Goal: Task Accomplishment & Management: Manage account settings

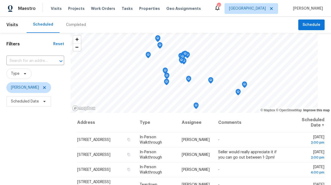
click at [97, 13] on div "Visits Projects Work Orders Tasks Properties Geo Assignments" at bounding box center [129, 8] width 157 height 11
click at [98, 11] on div "Visits Projects Work Orders Tasks Properties Geo Assignments" at bounding box center [129, 8] width 157 height 11
click at [99, 10] on span "Work Orders" at bounding box center [103, 8] width 24 height 5
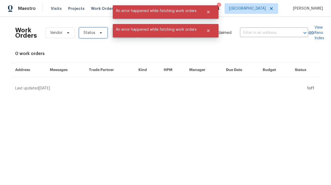
click at [101, 36] on span "Status" at bounding box center [93, 32] width 28 height 11
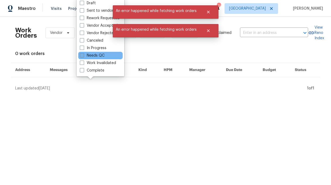
click at [101, 55] on label "Needs QC" at bounding box center [92, 55] width 25 height 5
click at [83, 55] on input "Needs QC" at bounding box center [81, 54] width 3 height 3
checkbox input "true"
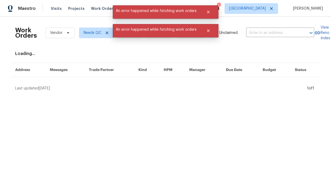
click at [114, 50] on div "Work Orders Vendor Needs QC HPM Kind Manager Unclaimed ​ View Reno Index Loadin…" at bounding box center [165, 56] width 301 height 70
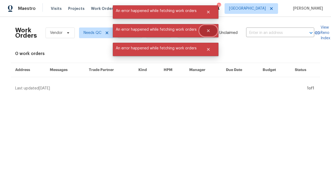
click at [208, 30] on icon "Close" at bounding box center [208, 30] width 3 height 3
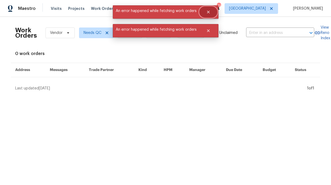
click at [209, 10] on icon "Close" at bounding box center [208, 12] width 4 height 4
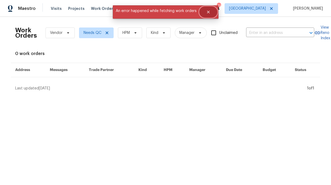
drag, startPoint x: 208, startPoint y: 11, endPoint x: 206, endPoint y: 15, distance: 4.8
click at [208, 11] on icon "Close" at bounding box center [208, 12] width 4 height 4
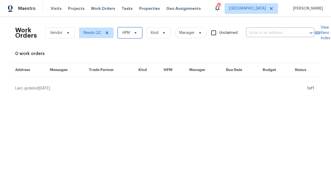
click at [128, 31] on span "HPM" at bounding box center [130, 32] width 24 height 11
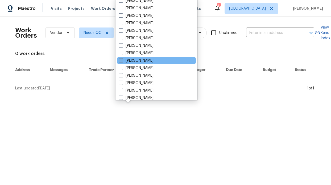
scroll to position [277, 0]
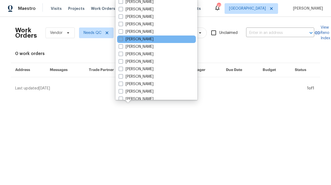
click at [151, 38] on label "[PERSON_NAME]" at bounding box center [136, 38] width 35 height 5
click at [122, 38] on input "[PERSON_NAME]" at bounding box center [120, 37] width 3 height 3
checkbox input "true"
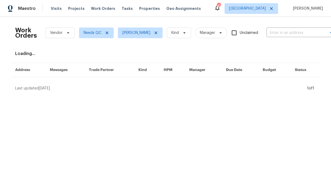
click at [116, 48] on div "Work Orders Vendor Needs QC RonDerrick Jackson Kind Manager Unclaimed ​ View Re…" at bounding box center [165, 56] width 301 height 70
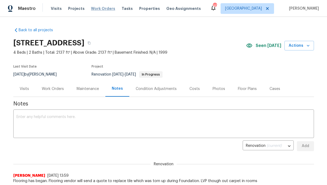
click at [99, 7] on span "Work Orders" at bounding box center [103, 8] width 24 height 5
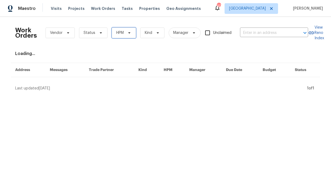
click at [121, 37] on span "HPM" at bounding box center [124, 32] width 24 height 11
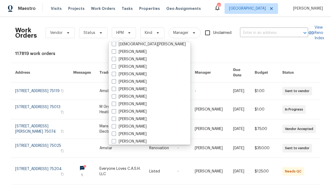
scroll to position [297, 0]
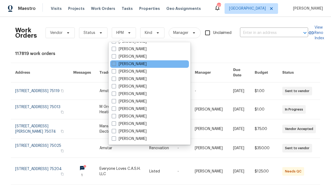
click at [134, 61] on label "[PERSON_NAME]" at bounding box center [129, 63] width 35 height 5
click at [115, 61] on input "[PERSON_NAME]" at bounding box center [113, 62] width 3 height 3
checkbox input "true"
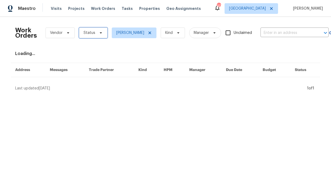
click at [88, 28] on span "Status" at bounding box center [93, 32] width 28 height 11
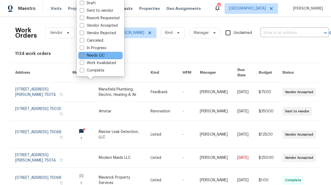
click at [96, 55] on label "Needs QC" at bounding box center [92, 55] width 25 height 5
click at [83, 55] on input "Needs QC" at bounding box center [81, 54] width 3 height 3
checkbox input "true"
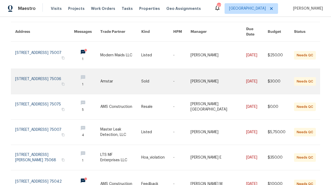
scroll to position [19, 0]
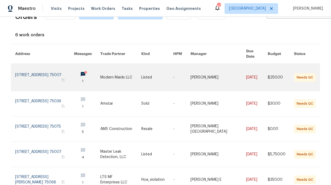
click at [84, 71] on link at bounding box center [87, 77] width 26 height 27
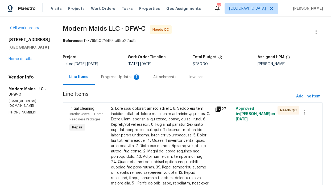
click at [157, 79] on div "Attachments" at bounding box center [164, 76] width 23 height 5
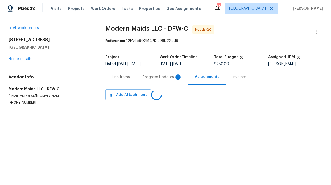
click at [134, 80] on div "Line Items" at bounding box center [120, 77] width 31 height 16
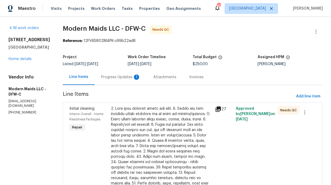
click at [139, 78] on div "1" at bounding box center [136, 76] width 5 height 5
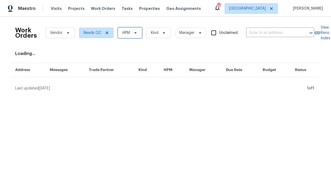
click at [131, 29] on span "HPM" at bounding box center [130, 32] width 24 height 11
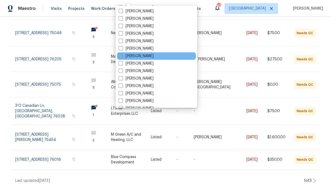
scroll to position [269, 0]
click at [142, 58] on label "[PERSON_NAME]" at bounding box center [136, 55] width 35 height 5
click at [122, 56] on input "[PERSON_NAME]" at bounding box center [120, 54] width 3 height 3
checkbox input "true"
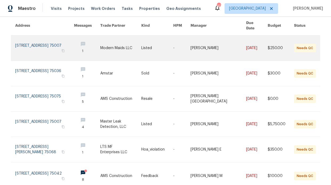
scroll to position [67, 0]
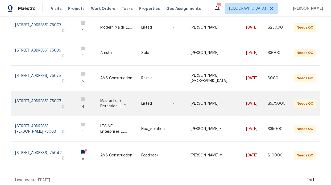
click at [108, 99] on link at bounding box center [120, 103] width 41 height 25
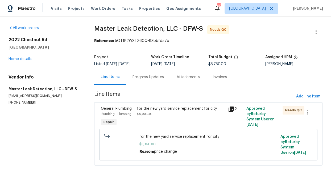
click at [228, 110] on icon at bounding box center [231, 109] width 6 height 6
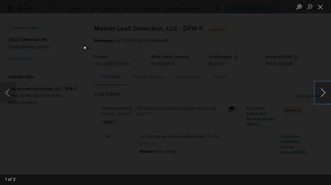
click at [317, 89] on button "Next image" at bounding box center [323, 92] width 16 height 21
click at [317, 11] on button "Close lightbox" at bounding box center [320, 6] width 11 height 9
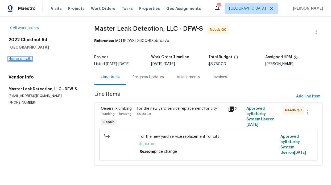
click at [25, 58] on link "Home details" at bounding box center [20, 59] width 23 height 4
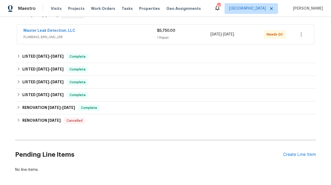
scroll to position [122, 0]
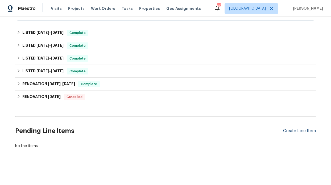
click at [289, 128] on div "Create Line Item" at bounding box center [299, 130] width 33 height 5
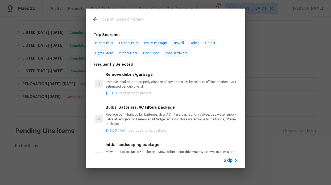
click at [229, 162] on span "Skip" at bounding box center [228, 159] width 9 height 5
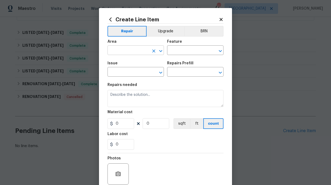
click at [144, 52] on input "text" at bounding box center [129, 51] width 42 height 8
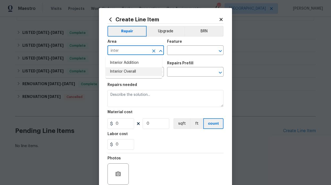
click at [145, 71] on li "Interior Overall" at bounding box center [134, 71] width 56 height 9
type input "Interior Overall"
click at [182, 52] on input "text" at bounding box center [188, 51] width 42 height 8
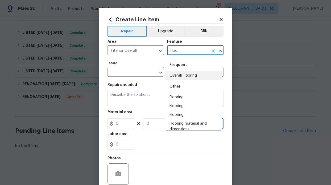
click at [182, 75] on li "Overall Flooring" at bounding box center [193, 75] width 56 height 9
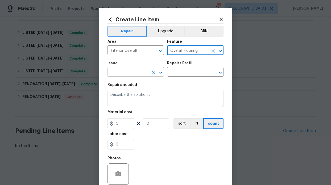
type input "Overall Flooring"
click at [125, 76] on input "text" at bounding box center [129, 72] width 42 height 8
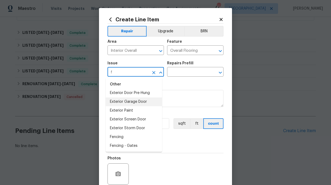
scroll to position [0, 0]
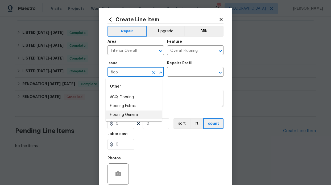
click at [133, 112] on li "Flooring General" at bounding box center [134, 114] width 56 height 9
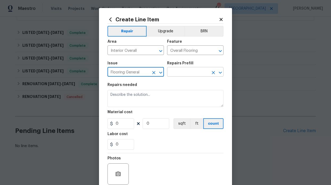
type input "Flooring General"
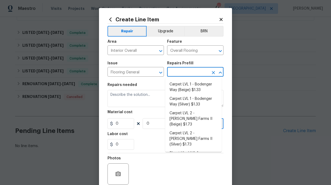
click at [183, 76] on input "text" at bounding box center [188, 72] width 42 height 8
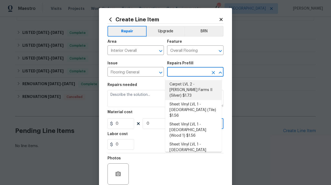
scroll to position [89, 0]
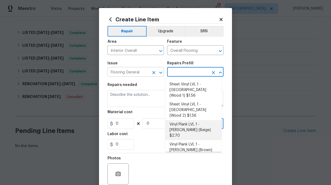
click at [137, 69] on input "Flooring General" at bounding box center [129, 72] width 42 height 8
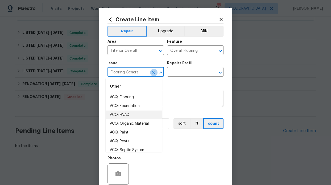
click at [152, 73] on icon "Clear" at bounding box center [153, 72] width 5 height 5
click at [136, 72] on input "text" at bounding box center [129, 72] width 42 height 8
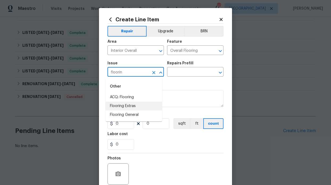
click at [133, 109] on li "Flooring Extras" at bounding box center [134, 105] width 56 height 9
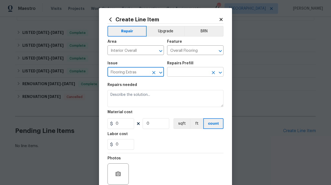
type input "Flooring Extras"
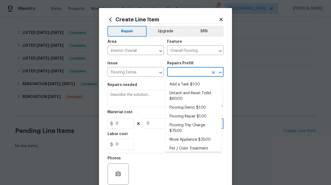
click at [182, 71] on input "text" at bounding box center [188, 72] width 42 height 8
click at [192, 115] on li "Flooring Repair $1.00" at bounding box center [193, 116] width 56 height 9
type input "Flooring Repair $1.00"
type textarea "(Please use this pre-fill to detail your Flooring repairs)"
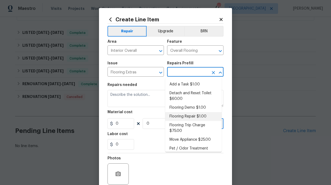
type input "1"
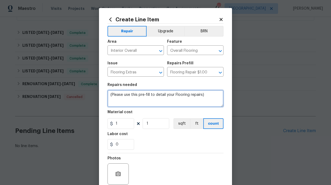
drag, startPoint x: 207, startPoint y: 98, endPoint x: 105, endPoint y: 93, distance: 102.1
click at [108, 93] on textarea "(Please use this pre-fill to detail your Flooring repairs)" at bounding box center [166, 98] width 116 height 17
type textarea "place LVP back down thought the home"
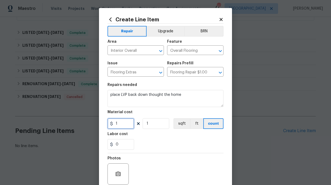
click at [114, 123] on input "1" at bounding box center [121, 123] width 27 height 11
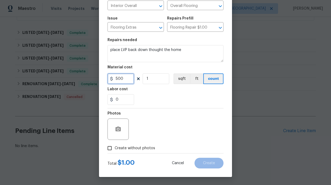
scroll to position [45, 0]
type input "500"
click at [125, 146] on span "Create without photos" at bounding box center [135, 148] width 40 height 6
click at [115, 146] on input "Create without photos" at bounding box center [110, 148] width 10 height 10
checkbox input "true"
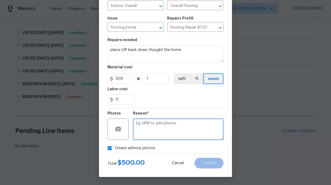
click at [157, 130] on textarea at bounding box center [178, 128] width 91 height 21
type textarea "Vendor will add photos"
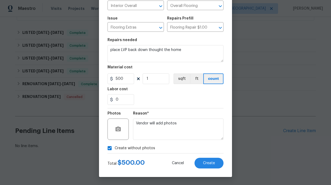
click at [222, 162] on div "Cancel Create" at bounding box center [193, 162] width 60 height 11
click at [212, 162] on span "Create" at bounding box center [209, 163] width 12 height 4
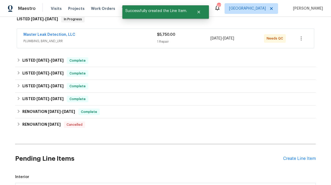
scroll to position [176, 0]
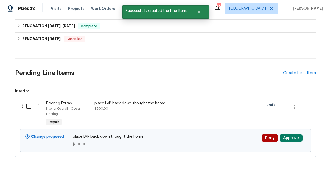
click at [28, 110] on input "checkbox" at bounding box center [30, 105] width 15 height 11
checkbox input "true"
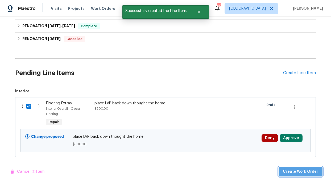
click at [311, 170] on span "Create Work Order" at bounding box center [300, 171] width 35 height 7
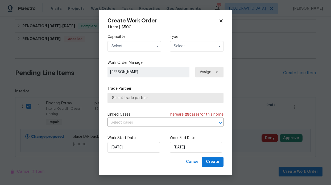
click at [141, 43] on input "text" at bounding box center [135, 46] width 54 height 11
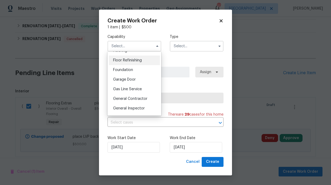
scroll to position [205, 0]
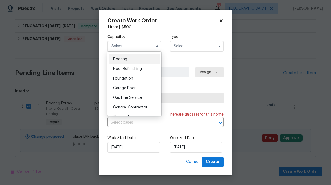
click at [126, 61] on span "Flooring" at bounding box center [120, 59] width 14 height 4
type input "Flooring"
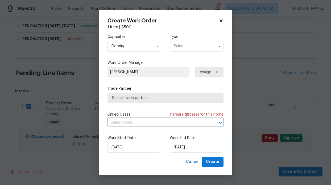
click at [176, 50] on input "text" at bounding box center [197, 46] width 54 height 11
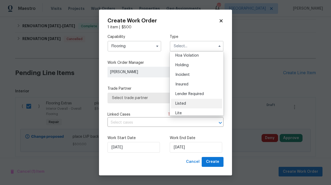
scroll to position [12, 0]
click at [183, 104] on span "Listed" at bounding box center [180, 103] width 11 height 4
type input "Listed"
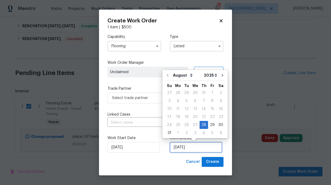
click at [188, 151] on input "[DATE]" at bounding box center [196, 147] width 52 height 11
click at [175, 133] on div "1" at bounding box center [178, 132] width 9 height 7
type input "9/1/2025"
select select "8"
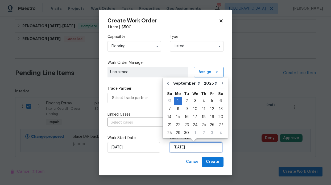
click at [216, 145] on input "9/1/2025" at bounding box center [196, 147] width 52 height 11
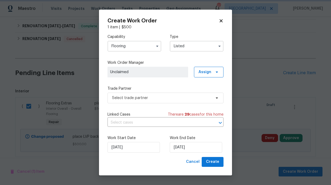
click at [224, 146] on div "Create Work Order 1 item | $ 500 Capability Flooring Type Listed Work Order Man…" at bounding box center [165, 92] width 133 height 165
click at [214, 161] on span "Create" at bounding box center [212, 161] width 13 height 7
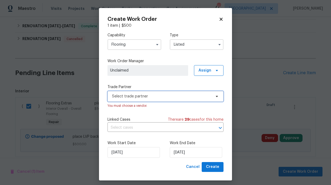
click at [184, 99] on span "Select trade partner" at bounding box center [161, 95] width 99 height 5
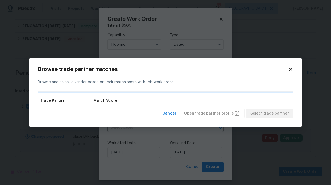
click at [296, 69] on div "Browse trade partner matches Browse and select a vendor based on their match sc…" at bounding box center [165, 92] width 273 height 69
click at [288, 73] on div "Browse and select a vendor based on their match score with this work order." at bounding box center [166, 82] width 256 height 18
click at [291, 71] on icon at bounding box center [291, 69] width 5 height 5
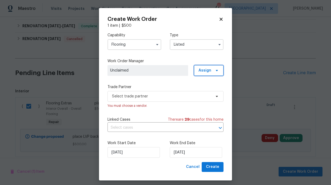
click at [214, 67] on span "Assign" at bounding box center [209, 70] width 30 height 11
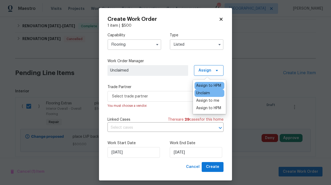
click at [211, 85] on div "Assign to HPM" at bounding box center [208, 85] width 25 height 5
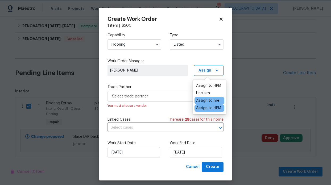
click at [177, 83] on div "Capability Flooring Type Listed Work Order Manager RonDerrick Jackson Assign Tr…" at bounding box center [166, 94] width 116 height 133
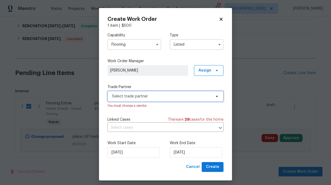
click at [206, 101] on span "Select trade partner" at bounding box center [166, 96] width 116 height 11
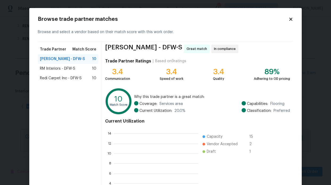
scroll to position [71, 80]
click at [64, 67] on span "RM Interiors - DFW-S" at bounding box center [57, 68] width 35 height 5
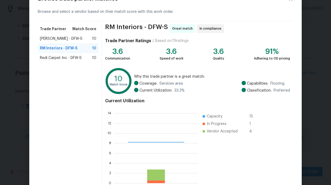
scroll to position [50, 0]
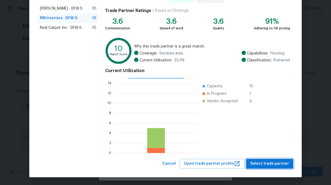
click at [282, 163] on span "Select trade partner" at bounding box center [270, 163] width 39 height 7
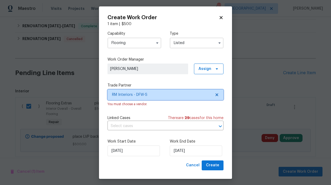
scroll to position [2, 0]
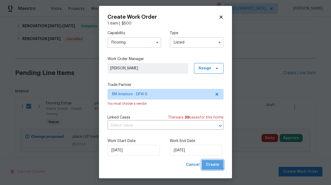
click at [209, 164] on span "Create" at bounding box center [212, 164] width 13 height 7
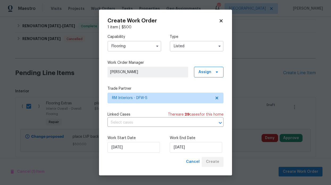
checkbox input "false"
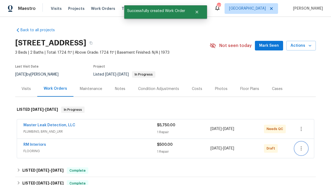
click at [298, 147] on icon "button" at bounding box center [301, 148] width 6 height 6
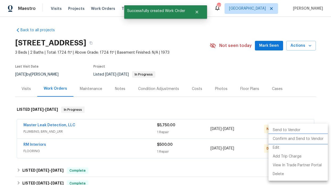
click at [299, 136] on li "Confirm and Send to Vendor" at bounding box center [298, 138] width 59 height 9
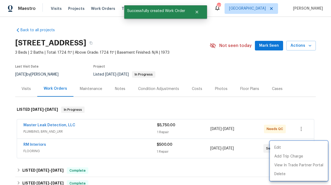
click at [77, 126] on div at bounding box center [165, 92] width 331 height 185
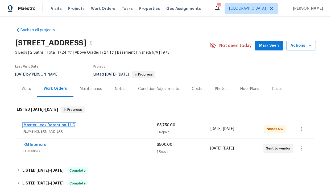
click at [42, 125] on link "Master Leak Detection, LLC" at bounding box center [49, 125] width 52 height 4
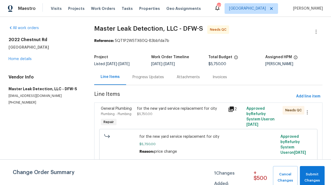
click at [162, 115] on div "for the new yard service replacement for city $5,750.00" at bounding box center [181, 111] width 88 height 11
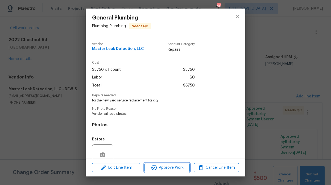
click at [166, 169] on span "Approve Work" at bounding box center [167, 167] width 42 height 7
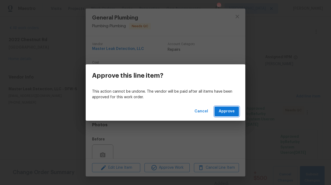
click at [228, 111] on span "Approve" at bounding box center [227, 111] width 16 height 7
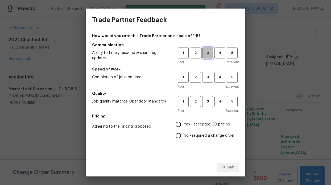
click at [204, 55] on span "3" at bounding box center [208, 53] width 10 height 6
click at [207, 79] on span "3" at bounding box center [208, 77] width 10 height 6
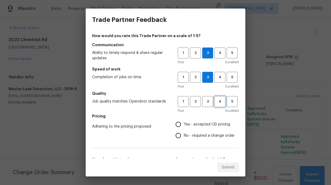
click at [215, 102] on span "4" at bounding box center [220, 101] width 10 height 6
click at [184, 136] on span "No - required a change order" at bounding box center [209, 136] width 51 height 6
click at [182, 136] on input "No - required a change order" at bounding box center [178, 135] width 11 height 11
radio input "true"
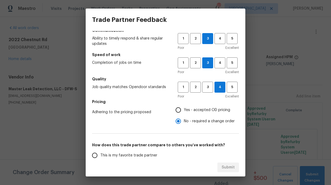
scroll to position [39, 0]
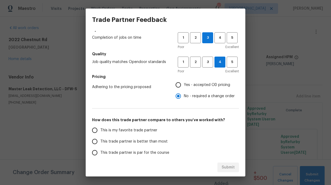
click at [130, 152] on span "This trade partner is par for the course" at bounding box center [134, 153] width 69 height 6
click at [100, 152] on input "This trade partner is par for the course" at bounding box center [94, 152] width 11 height 11
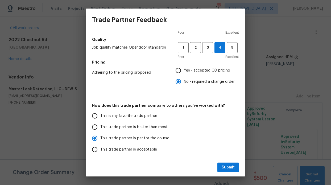
scroll to position [86, 0]
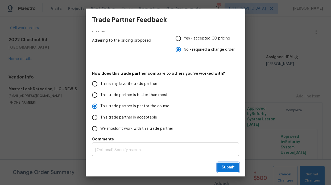
click at [221, 166] on button "Submit" at bounding box center [229, 167] width 22 height 10
radio input "true"
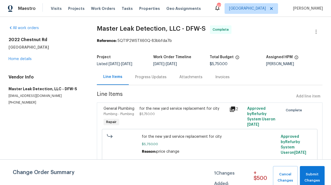
radio input "false"
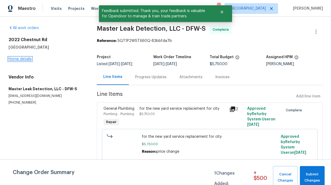
click at [21, 60] on link "Home details" at bounding box center [20, 59] width 23 height 4
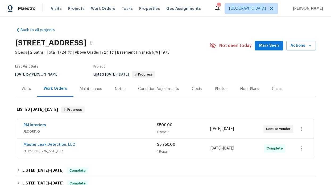
click at [117, 94] on div "Notes" at bounding box center [120, 89] width 23 height 16
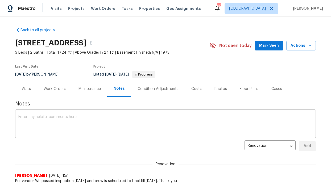
click at [115, 116] on textarea at bounding box center [165, 124] width 294 height 19
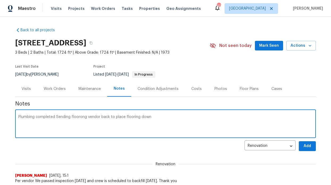
type textarea "Plumbing completed Sending floorong vendor back to place flooring down"
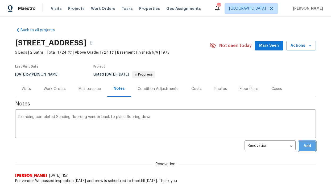
click at [309, 144] on span "Add" at bounding box center [307, 145] width 9 height 7
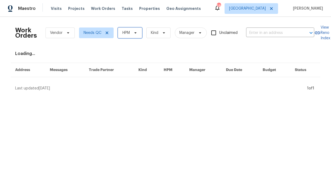
click at [132, 35] on span at bounding box center [135, 33] width 6 height 4
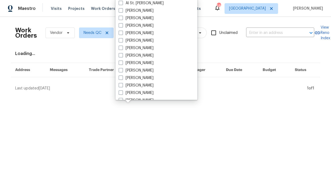
scroll to position [297, 0]
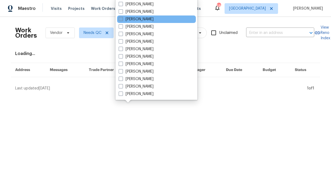
click at [136, 18] on label "[PERSON_NAME]" at bounding box center [136, 19] width 35 height 5
click at [122, 18] on input "[PERSON_NAME]" at bounding box center [120, 18] width 3 height 3
checkbox input "true"
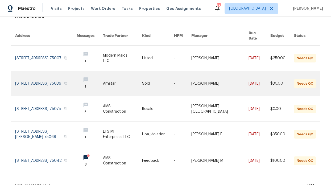
scroll to position [33, 0]
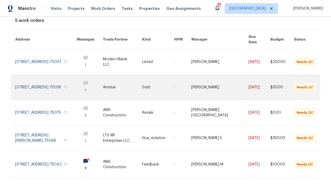
click at [94, 75] on link at bounding box center [90, 87] width 26 height 25
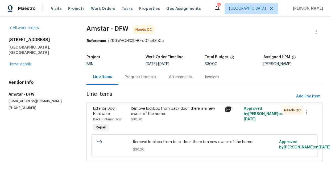
click at [161, 112] on div "Remove lockbox from back door. there is a new owner of the home." at bounding box center [176, 111] width 91 height 11
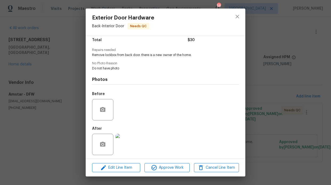
scroll to position [47, 0]
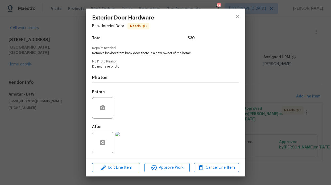
click at [120, 136] on img at bounding box center [126, 142] width 21 height 21
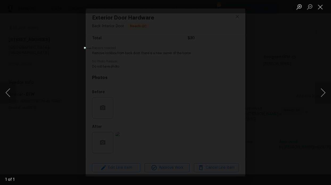
click at [262, 44] on div "Lightbox" at bounding box center [165, 92] width 331 height 185
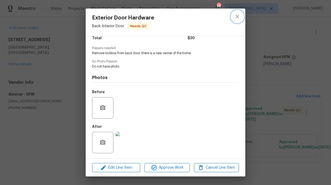
click at [238, 16] on icon "close" at bounding box center [237, 16] width 6 height 6
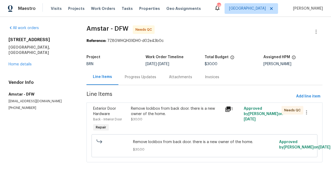
click at [189, 104] on div "Remove lockbox from back door. there is a new owner of the home. $30.00" at bounding box center [176, 119] width 94 height 30
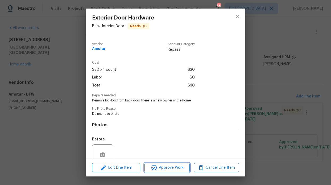
click at [165, 164] on span "Approve Work" at bounding box center [167, 167] width 42 height 7
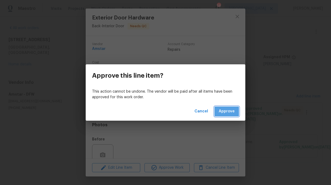
click at [219, 107] on button "Approve" at bounding box center [227, 111] width 24 height 10
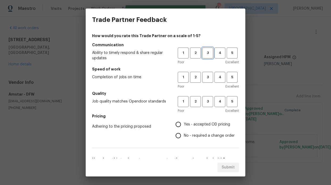
click at [203, 55] on span "3" at bounding box center [208, 53] width 10 height 6
click at [218, 52] on span "4" at bounding box center [220, 53] width 10 height 6
click at [191, 76] on span "2" at bounding box center [196, 77] width 10 height 6
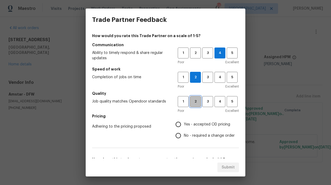
click at [193, 104] on span "2" at bounding box center [196, 101] width 10 height 6
click at [181, 138] on label "No - required a change order" at bounding box center [204, 135] width 62 height 11
click at [181, 138] on input "No - required a change order" at bounding box center [178, 135] width 11 height 11
radio input "true"
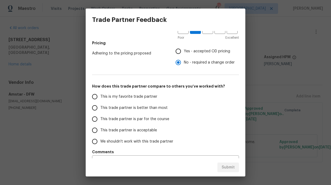
scroll to position [86, 0]
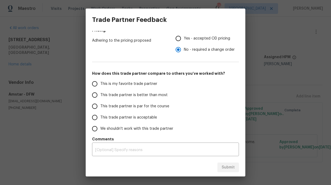
click at [133, 110] on label "This trade partner is par for the course" at bounding box center [131, 105] width 84 height 11
click at [100, 110] on input "This trade partner is par for the course" at bounding box center [94, 105] width 11 height 11
click at [230, 166] on span "Submit" at bounding box center [228, 167] width 13 height 7
radio input "true"
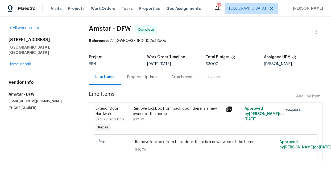
radio input "false"
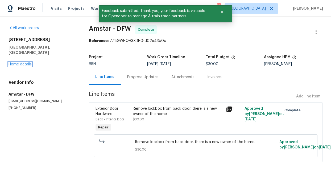
click at [29, 62] on link "Home details" at bounding box center [20, 64] width 23 height 4
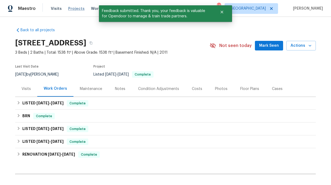
drag, startPoint x: 82, startPoint y: 14, endPoint x: 80, endPoint y: 10, distance: 4.2
click at [82, 14] on div "Maestro Visits Projects Work Orders Tasks Properties Geo Assignments 58 Dallas …" at bounding box center [165, 8] width 331 height 17
click at [80, 9] on span "Projects" at bounding box center [76, 8] width 17 height 5
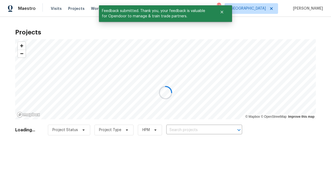
click at [91, 14] on div at bounding box center [165, 92] width 331 height 185
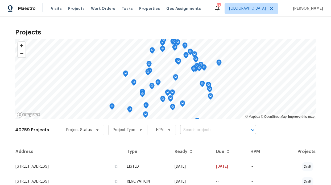
click at [91, 12] on div "Visits Projects Work Orders Tasks Properties Geo Assignments" at bounding box center [129, 8] width 157 height 11
click at [92, 10] on span "Work Orders" at bounding box center [103, 8] width 24 height 5
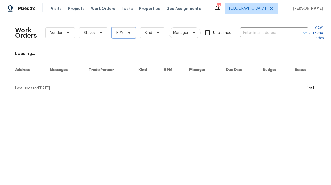
click at [112, 35] on span "HPM" at bounding box center [124, 32] width 24 height 11
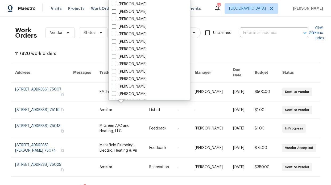
scroll to position [297, 0]
click at [118, 20] on label "[PERSON_NAME]" at bounding box center [129, 19] width 35 height 5
click at [115, 20] on input "[PERSON_NAME]" at bounding box center [113, 18] width 3 height 3
checkbox input "true"
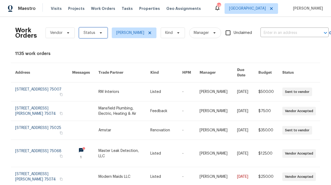
click at [86, 28] on span "Status" at bounding box center [93, 32] width 28 height 11
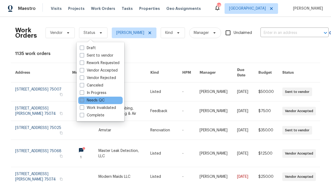
click at [95, 99] on label "Needs QC" at bounding box center [92, 99] width 25 height 5
click at [83, 99] on input "Needs QC" at bounding box center [81, 98] width 3 height 3
checkbox input "true"
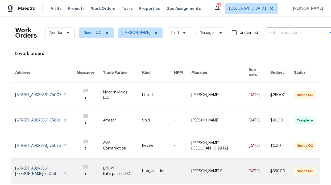
scroll to position [42, 0]
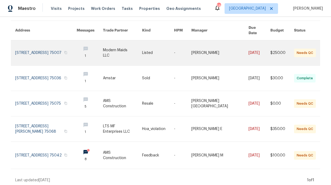
click at [72, 47] on link at bounding box center [46, 52] width 62 height 25
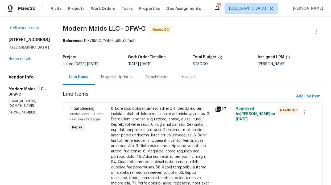
click at [149, 113] on div at bounding box center [161, 172] width 101 height 133
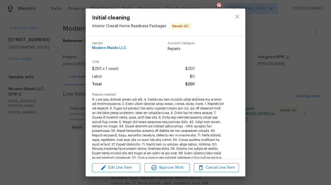
scroll to position [1, 0]
click at [165, 165] on span "Approve Work" at bounding box center [167, 167] width 42 height 7
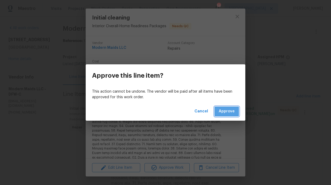
click at [229, 109] on span "Approve" at bounding box center [227, 111] width 16 height 7
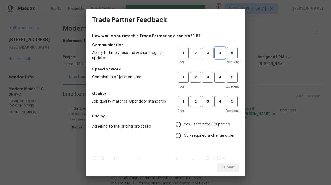
click at [220, 54] on span "4" at bounding box center [220, 53] width 10 height 6
click at [218, 78] on span "4" at bounding box center [220, 77] width 10 height 6
click at [218, 101] on span "4" at bounding box center [220, 101] width 10 height 6
click at [200, 124] on span "Yes - accepted OD pricing" at bounding box center [207, 124] width 46 height 6
click at [184, 124] on input "Yes - accepted OD pricing" at bounding box center [178, 123] width 11 height 11
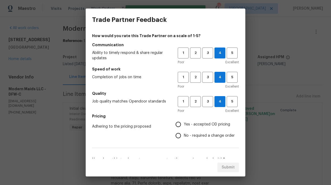
radio input "true"
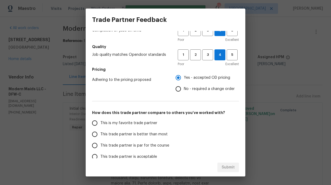
scroll to position [49, 0]
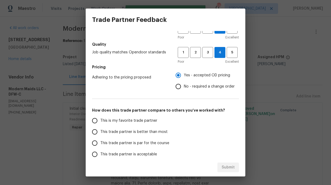
click at [117, 144] on span "This trade partner is par for the course" at bounding box center [134, 143] width 69 height 6
click at [100, 144] on input "This trade partner is par for the course" at bounding box center [94, 142] width 11 height 11
radio input "false"
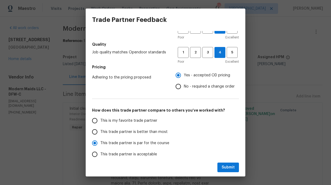
click at [141, 125] on label "This is my favorite trade partner" at bounding box center [131, 120] width 84 height 11
click at [100, 125] on input "This is my favorite trade partner" at bounding box center [94, 120] width 11 height 11
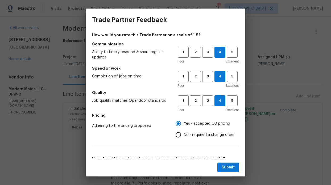
scroll to position [0, 0]
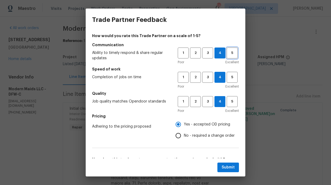
click at [233, 50] on button "5" at bounding box center [232, 52] width 11 height 11
radio input "true"
click at [227, 75] on span "5" at bounding box center [232, 77] width 10 height 6
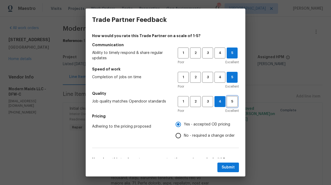
click at [228, 103] on span "5" at bounding box center [232, 101] width 10 height 6
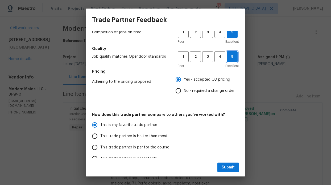
scroll to position [55, 0]
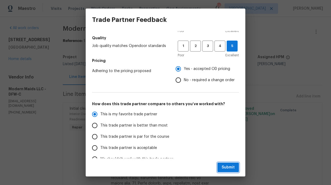
click at [223, 163] on button "Submit" at bounding box center [229, 167] width 22 height 10
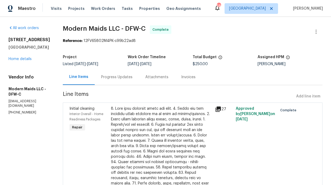
radio input "false"
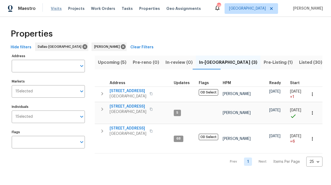
click at [53, 9] on span "Visits" at bounding box center [56, 8] width 11 height 5
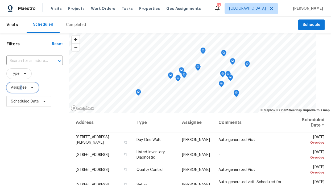
click at [21, 88] on span "Assignee" at bounding box center [19, 87] width 16 height 5
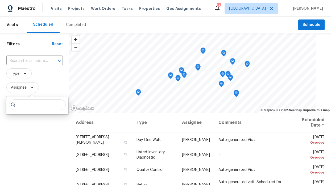
click at [29, 105] on input "search" at bounding box center [37, 104] width 57 height 11
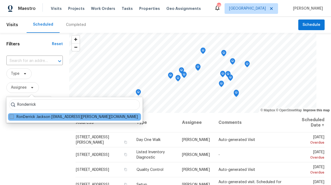
type input "Ronderrick"
click at [10, 117] on span at bounding box center [12, 116] width 4 height 4
click at [10, 117] on input "RonDerrick Jackson [EMAIL_ADDRESS][PERSON_NAME][DOMAIN_NAME]" at bounding box center [11, 115] width 3 height 3
checkbox input "true"
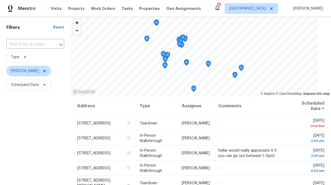
scroll to position [17, 0]
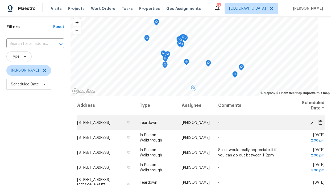
click at [310, 124] on icon at bounding box center [312, 122] width 5 height 5
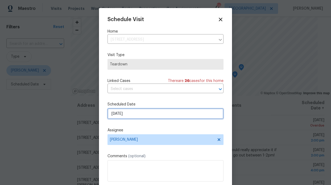
click at [142, 113] on input "[DATE]" at bounding box center [166, 113] width 116 height 11
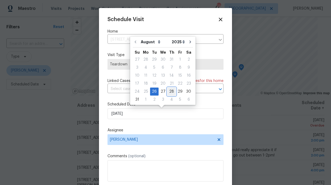
click at [167, 90] on div "28" at bounding box center [171, 91] width 9 height 7
type input "[DATE]"
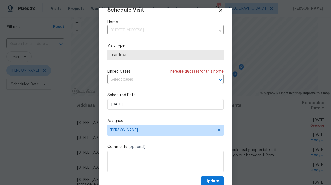
scroll to position [18, 0]
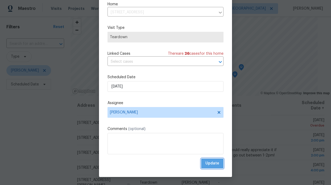
click at [206, 162] on span "Update" at bounding box center [213, 163] width 14 height 7
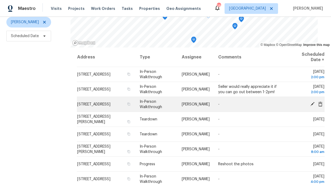
scroll to position [1, 0]
